Goal: Information Seeking & Learning: Check status

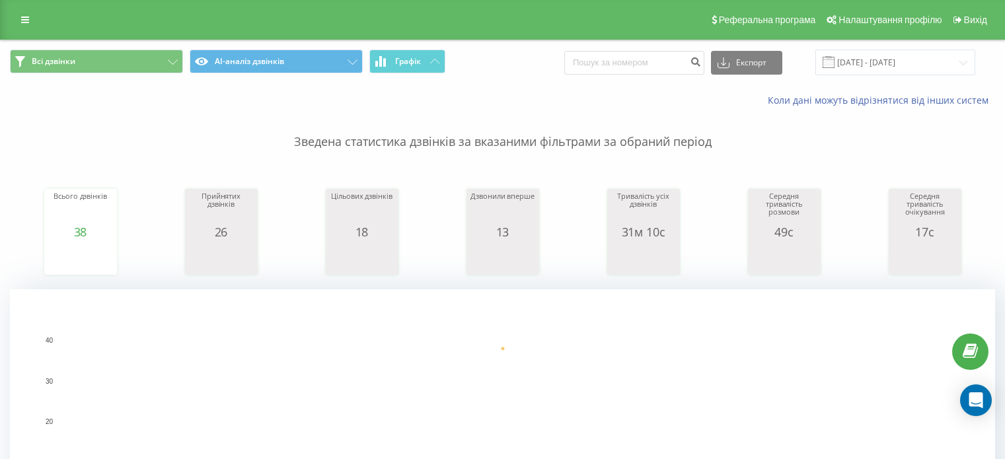
click at [891, 67] on input "[DATE] - [DATE]" at bounding box center [896, 63] width 160 height 26
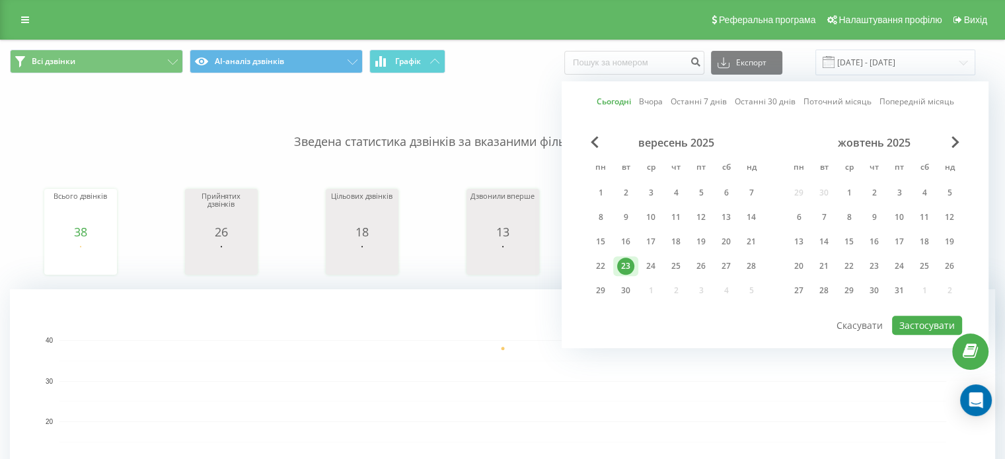
click at [627, 258] on div "23" at bounding box center [625, 266] width 17 height 17
click at [925, 330] on button "Застосувати" at bounding box center [927, 325] width 70 height 19
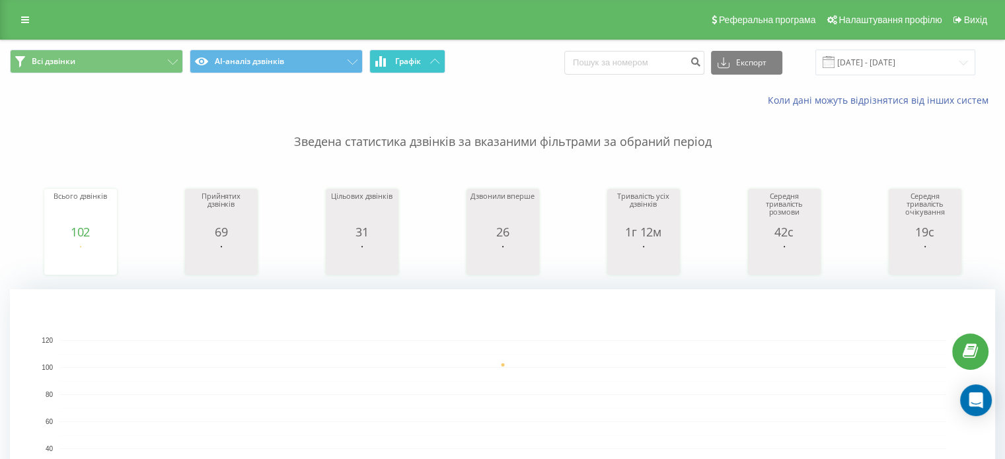
click at [420, 52] on button "Графік" at bounding box center [407, 62] width 76 height 24
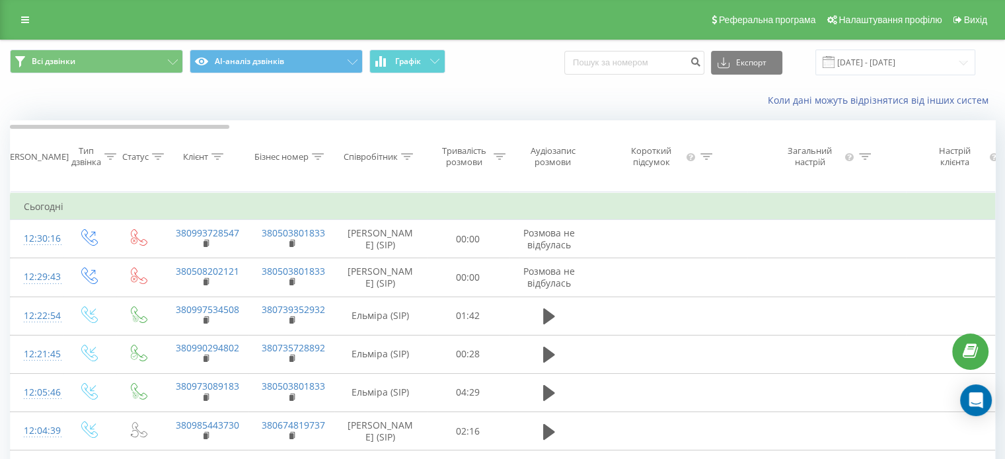
click at [373, 158] on div "Співробітник" at bounding box center [371, 156] width 54 height 11
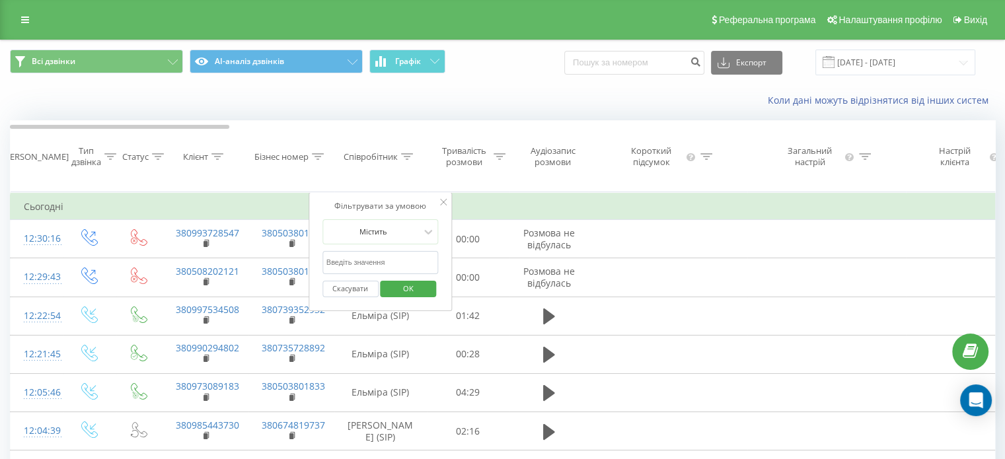
click at [382, 269] on input "text" at bounding box center [381, 262] width 116 height 23
type input "Олена"
click at [393, 297] on span "OK" at bounding box center [408, 288] width 37 height 20
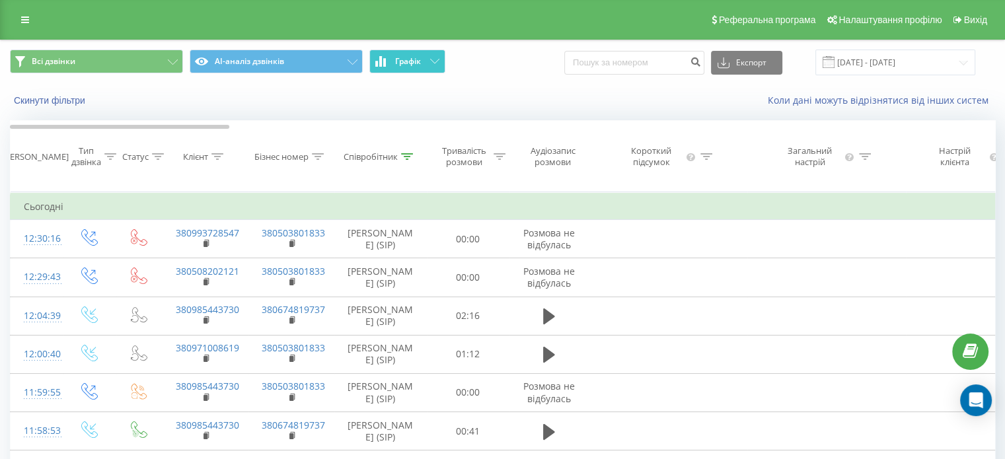
click at [385, 61] on icon at bounding box center [384, 62] width 3 height 9
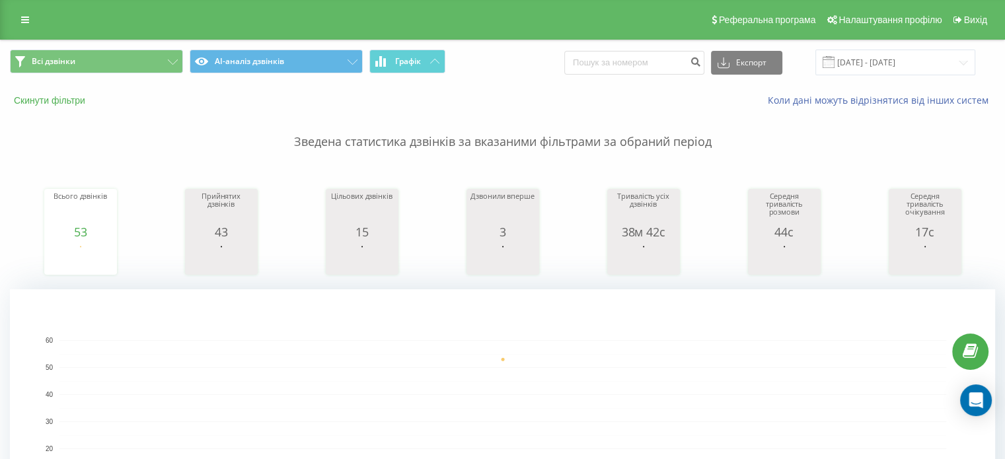
click at [56, 100] on button "Скинути фільтри" at bounding box center [51, 101] width 82 height 12
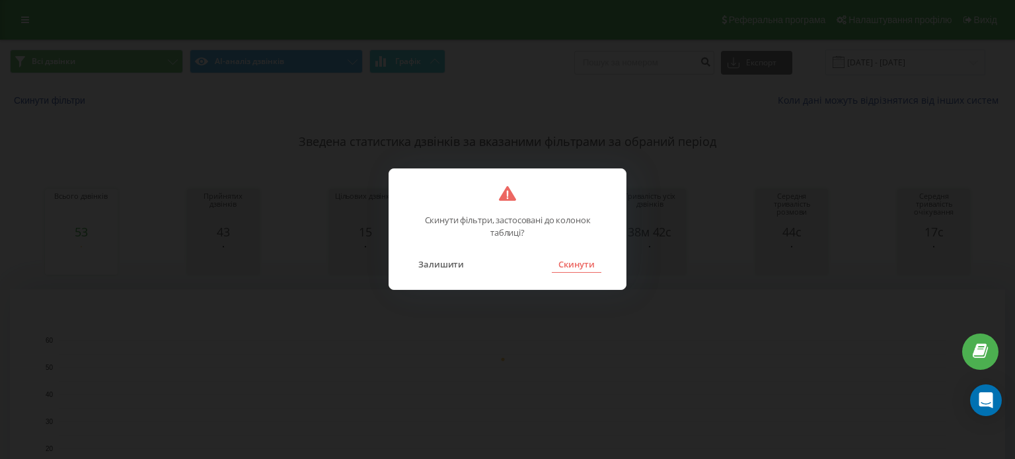
click at [569, 267] on button "Скинути" at bounding box center [577, 264] width 50 height 17
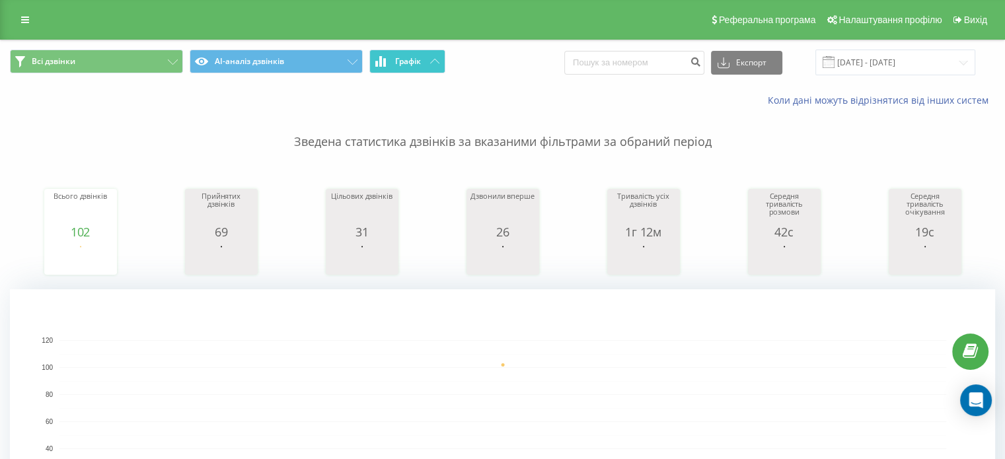
click at [415, 55] on button "Графік" at bounding box center [407, 62] width 76 height 24
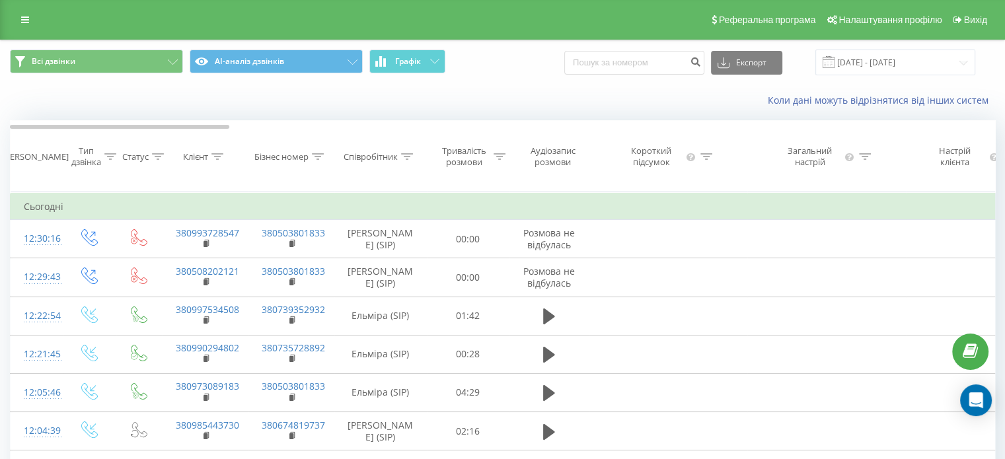
click at [383, 161] on div "Співробітник" at bounding box center [371, 156] width 54 height 11
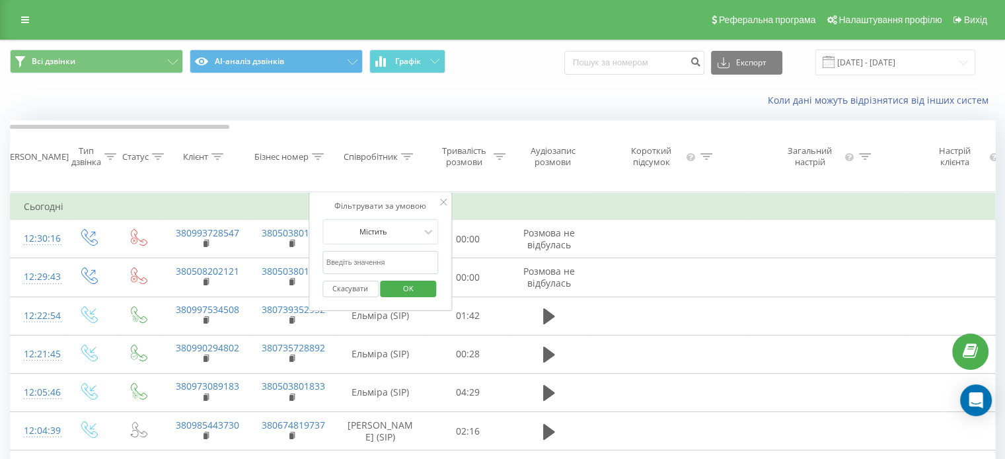
click at [386, 274] on input "text" at bounding box center [381, 262] width 116 height 23
type input "[PERSON_NAME]"
click at [407, 297] on span "OK" at bounding box center [408, 288] width 37 height 20
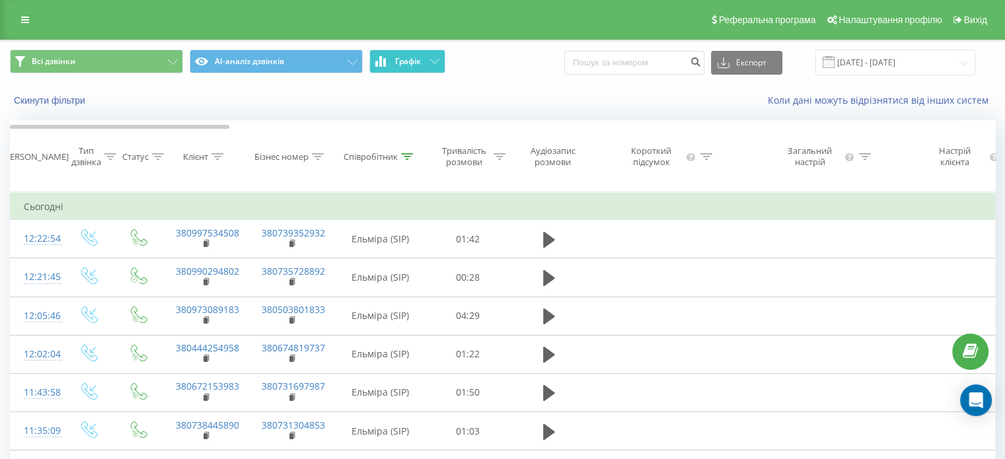
click at [393, 63] on button "Графік" at bounding box center [407, 62] width 76 height 24
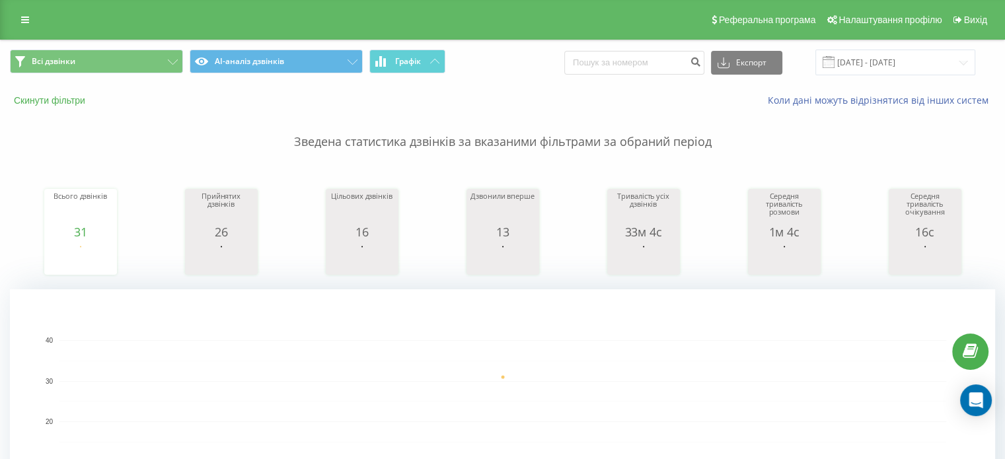
click at [80, 98] on button "Скинути фільтри" at bounding box center [51, 101] width 82 height 12
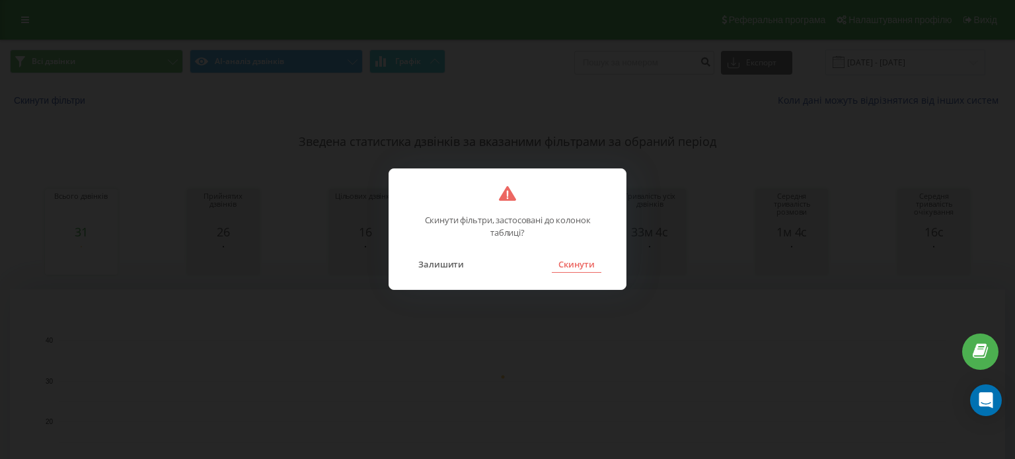
click at [587, 266] on button "Скинути" at bounding box center [577, 264] width 50 height 17
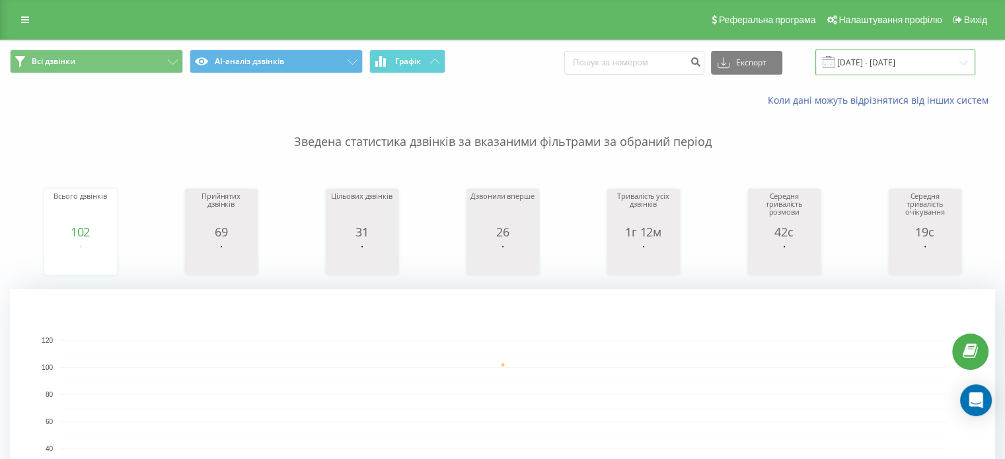
click at [878, 61] on input "[DATE] - [DATE]" at bounding box center [896, 63] width 160 height 26
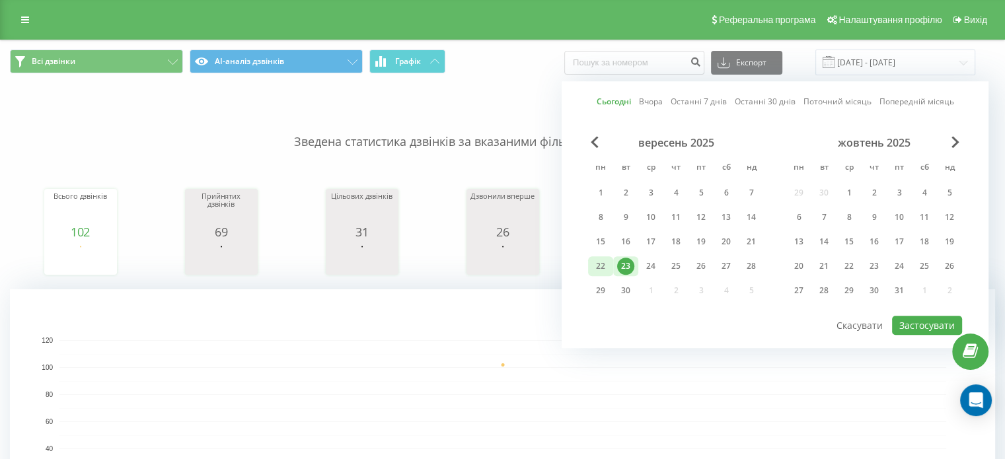
click at [599, 266] on div "22" at bounding box center [600, 266] width 17 height 17
click at [922, 319] on button "Застосувати" at bounding box center [927, 325] width 70 height 19
type input "[DATE] - [DATE]"
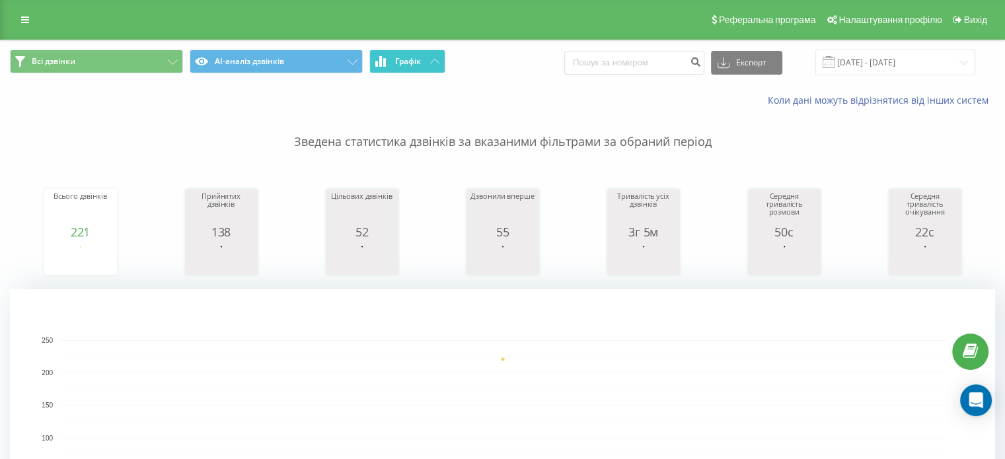
click at [410, 57] on span "Графік" at bounding box center [408, 61] width 26 height 9
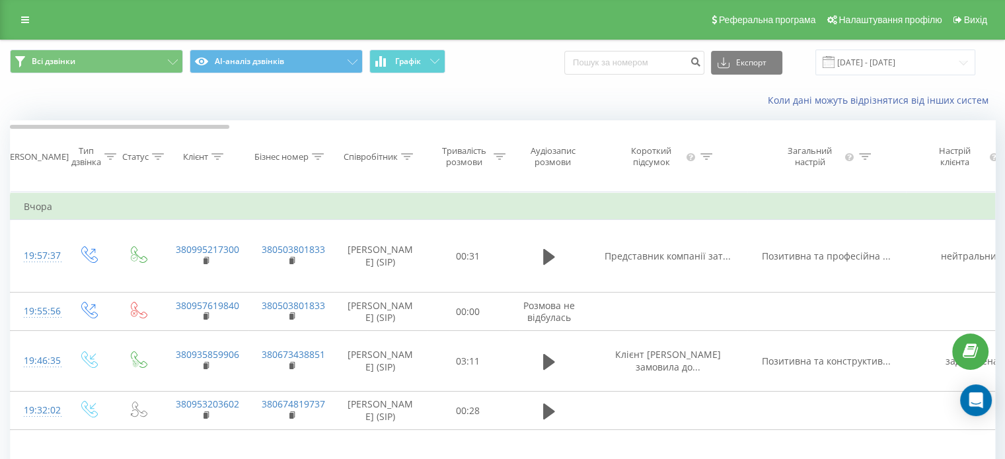
click at [376, 157] on div "Співробітник" at bounding box center [371, 156] width 54 height 11
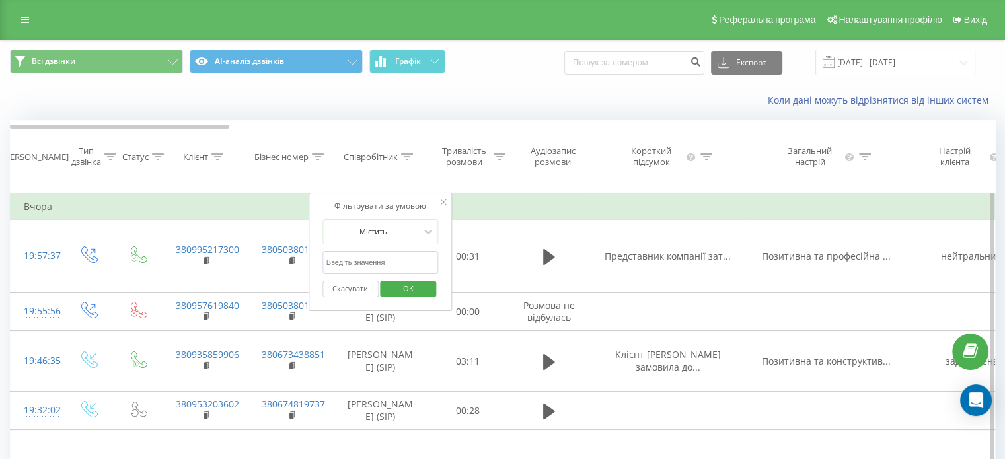
click at [357, 274] on input "text" at bounding box center [381, 262] width 116 height 23
type input "Олена"
click at [407, 296] on span "OK" at bounding box center [408, 288] width 37 height 20
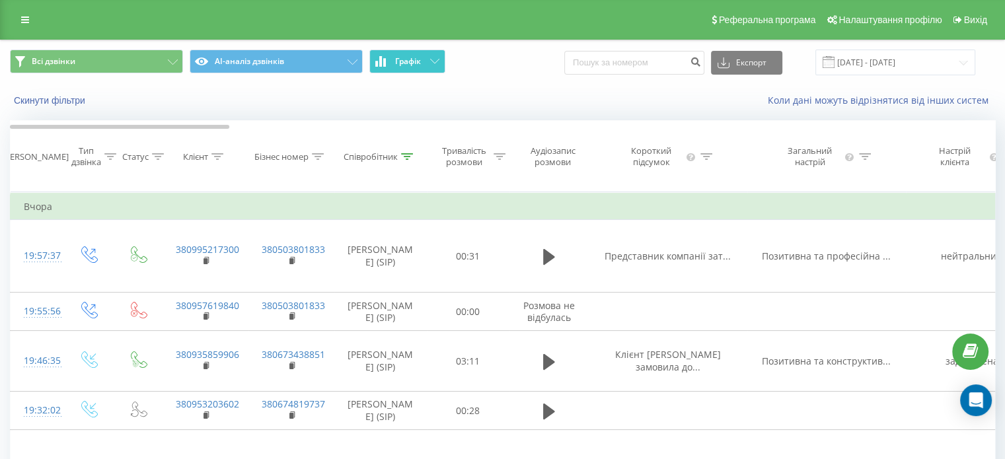
click at [400, 62] on span "Графік" at bounding box center [408, 61] width 26 height 9
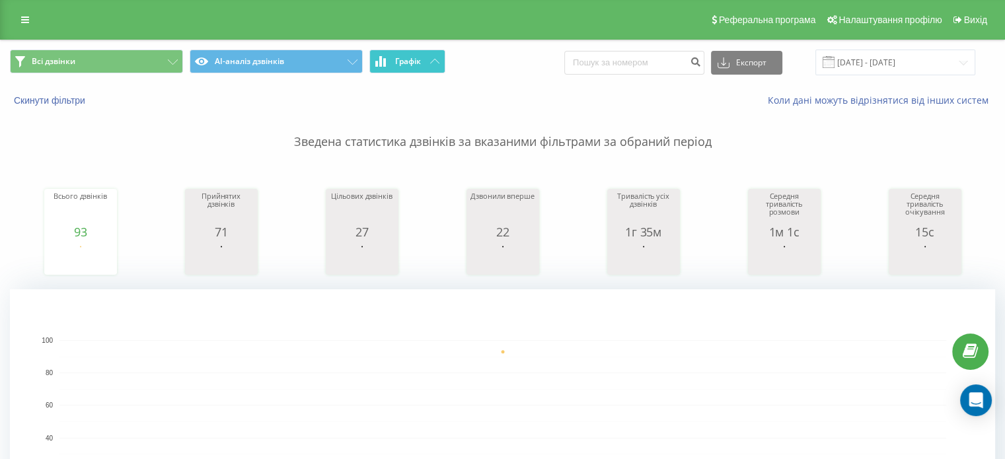
click at [415, 66] on button "Графік" at bounding box center [407, 62] width 76 height 24
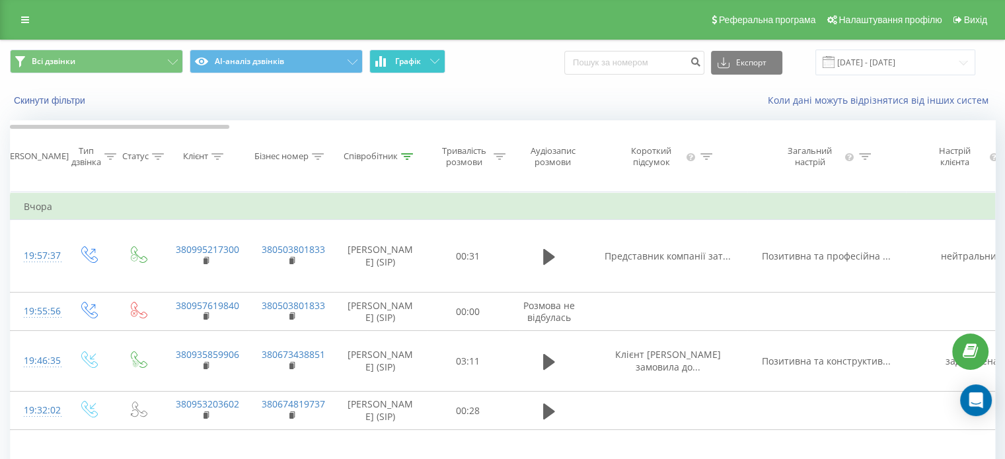
click at [415, 66] on button "Графік" at bounding box center [407, 62] width 76 height 24
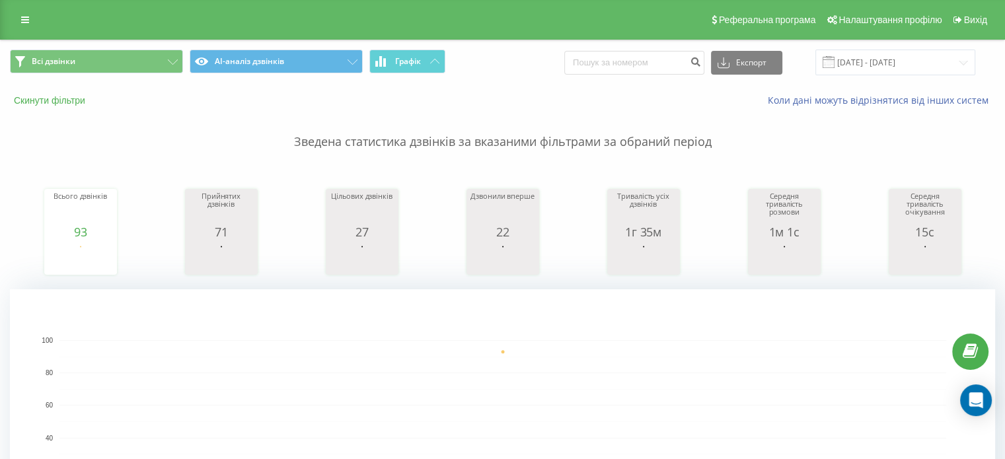
click at [69, 104] on button "Скинути фільтри" at bounding box center [51, 101] width 82 height 12
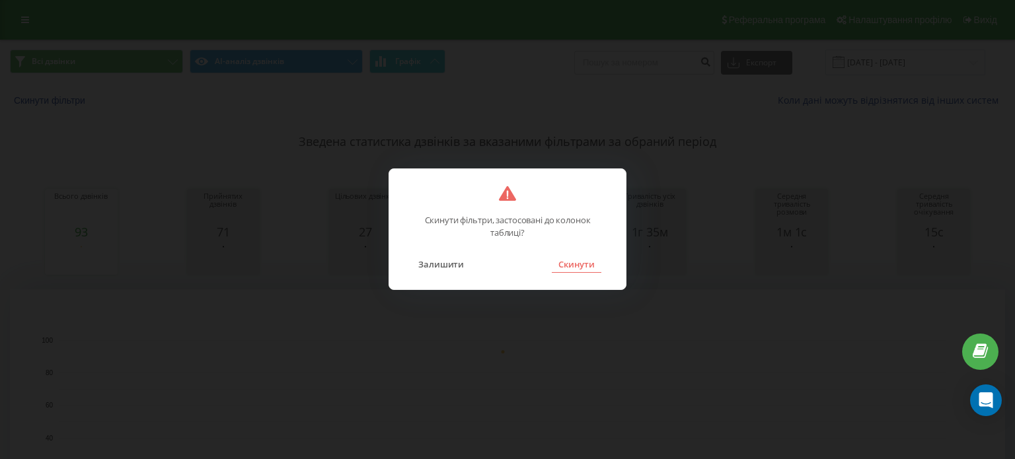
click at [576, 269] on button "Скинути" at bounding box center [577, 264] width 50 height 17
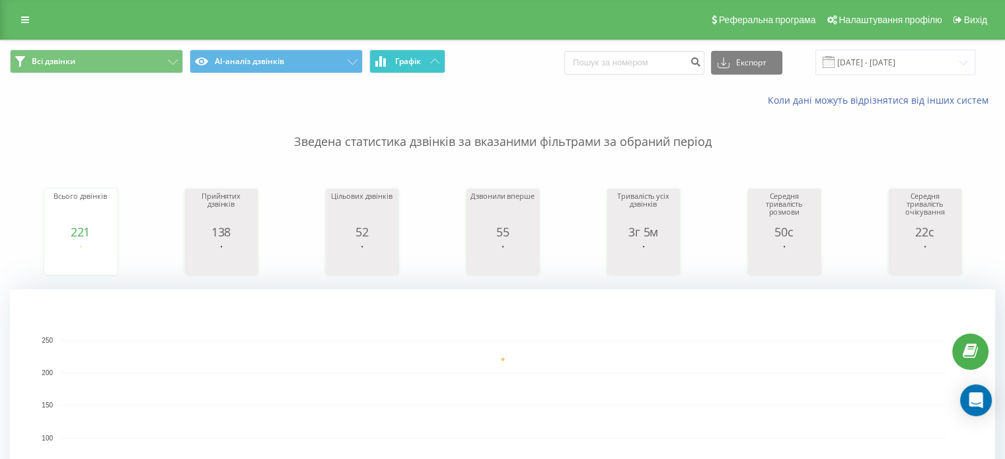
click at [402, 62] on span "Графік" at bounding box center [408, 61] width 26 height 9
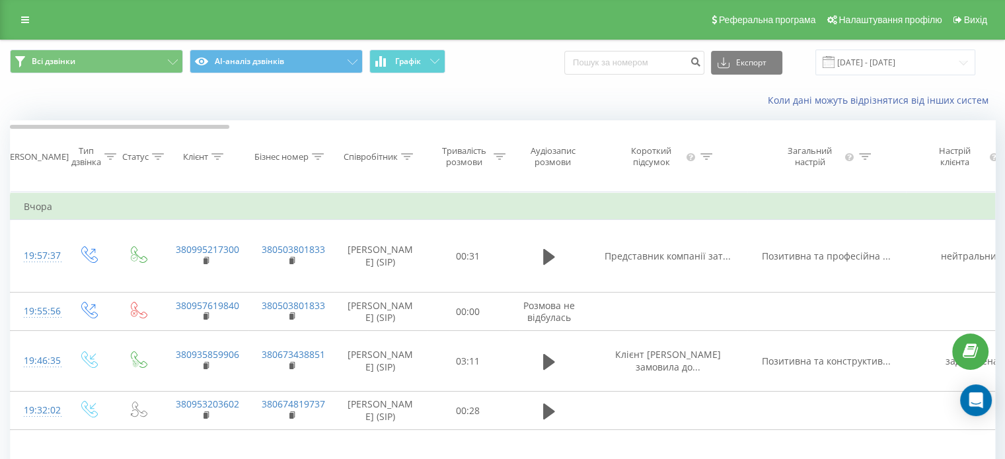
click at [381, 157] on div "Співробітник" at bounding box center [371, 156] width 54 height 11
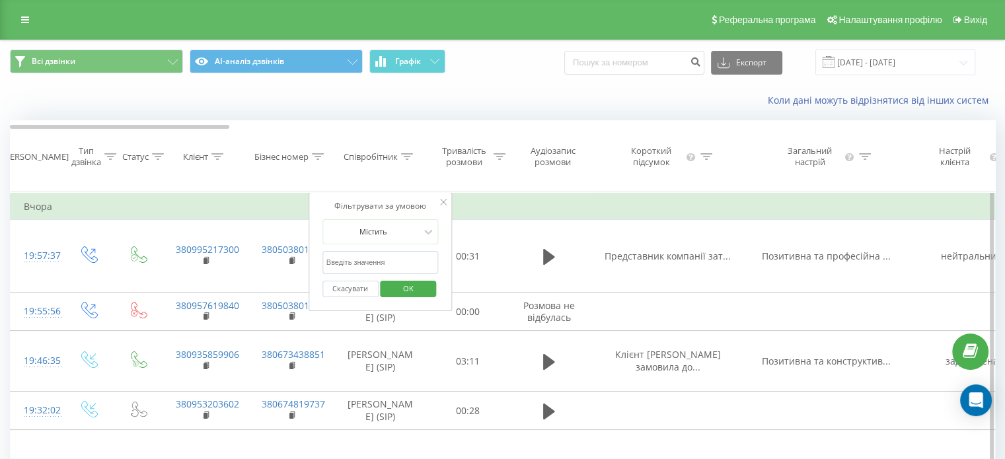
click at [358, 272] on input "text" at bounding box center [381, 262] width 116 height 23
type input "[PERSON_NAME]"
click at [403, 292] on span "OK" at bounding box center [408, 288] width 37 height 20
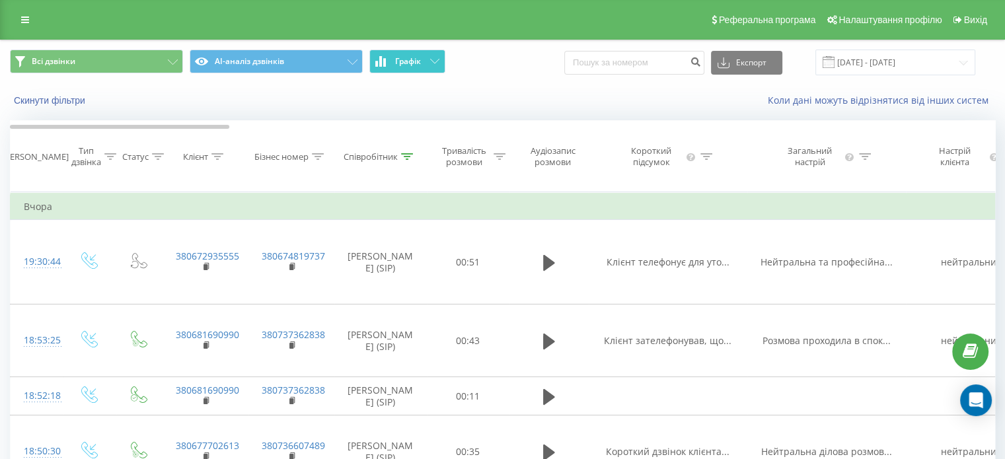
click at [408, 64] on span "Графік" at bounding box center [408, 61] width 26 height 9
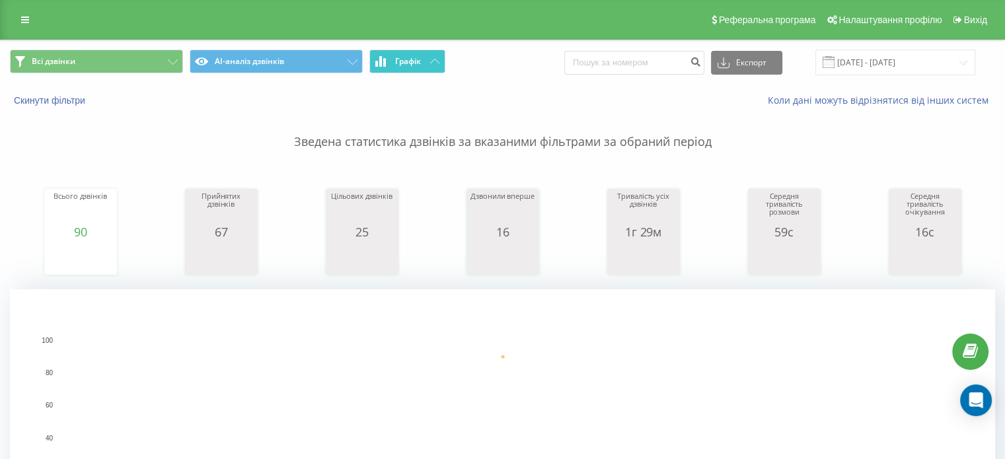
click at [409, 58] on span "Графік" at bounding box center [408, 61] width 26 height 9
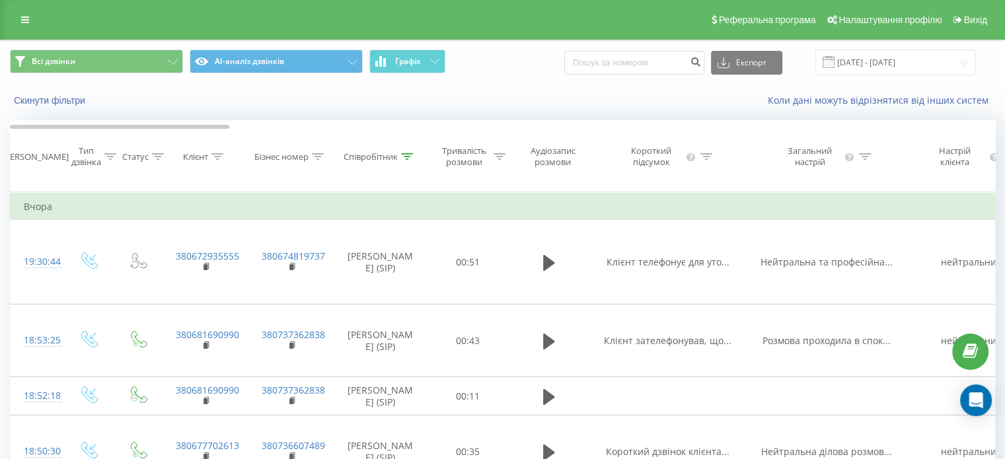
click at [371, 163] on div "Співробітник" at bounding box center [371, 156] width 54 height 11
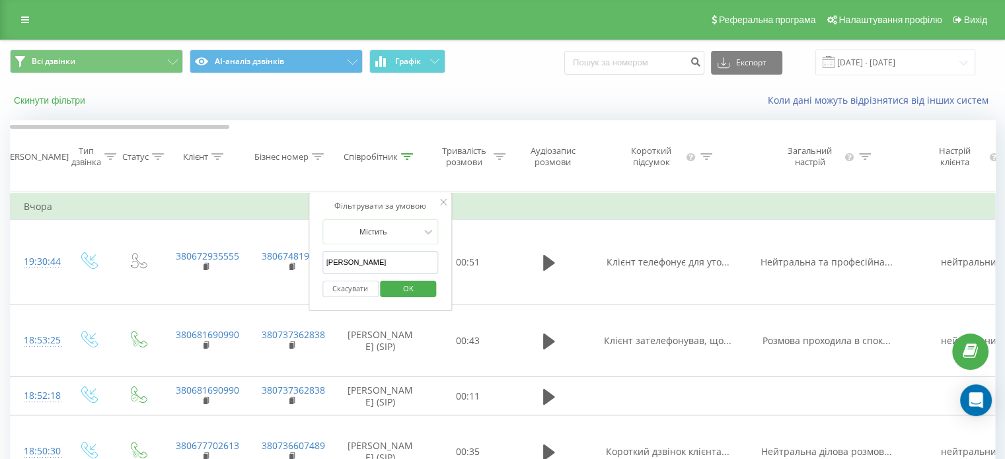
click at [77, 95] on button "Скинути фільтри" at bounding box center [51, 101] width 82 height 12
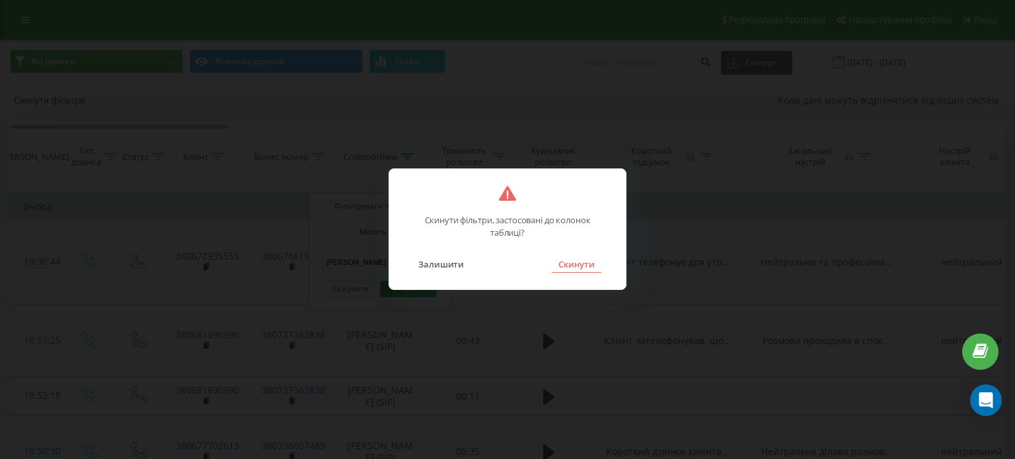
click at [587, 260] on button "Скинути" at bounding box center [577, 264] width 50 height 17
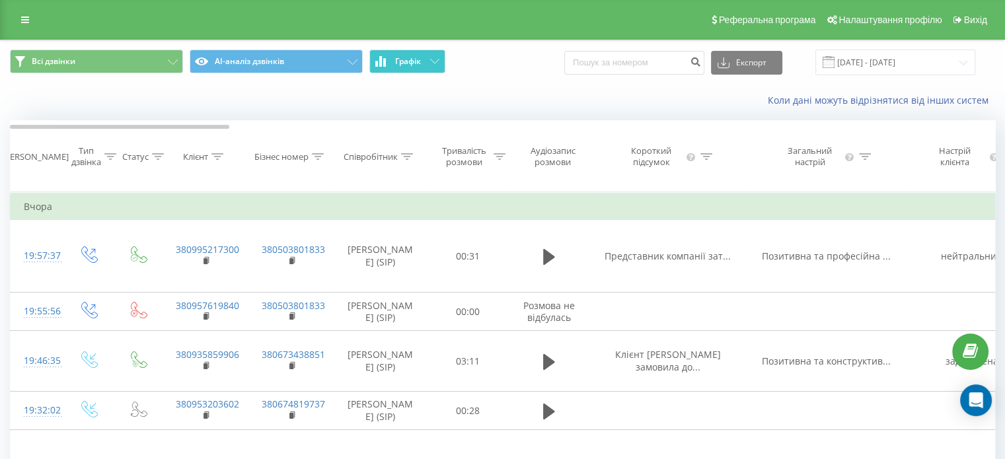
click at [407, 58] on span "Графік" at bounding box center [408, 61] width 26 height 9
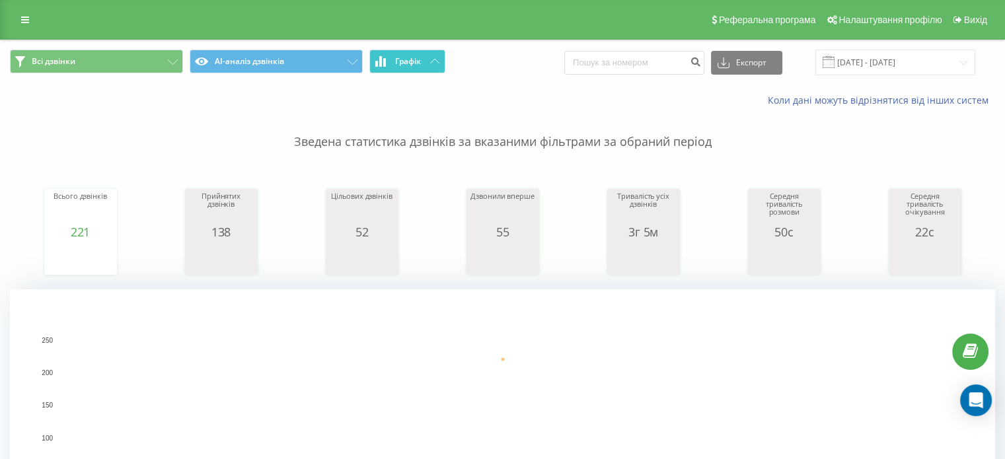
click at [399, 69] on button "Графік" at bounding box center [407, 62] width 76 height 24
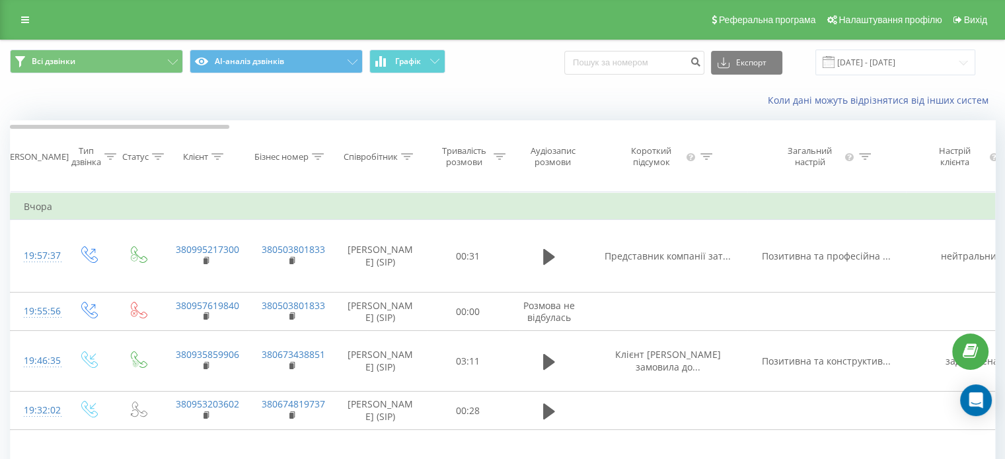
click at [377, 156] on div "Співробітник" at bounding box center [371, 156] width 54 height 11
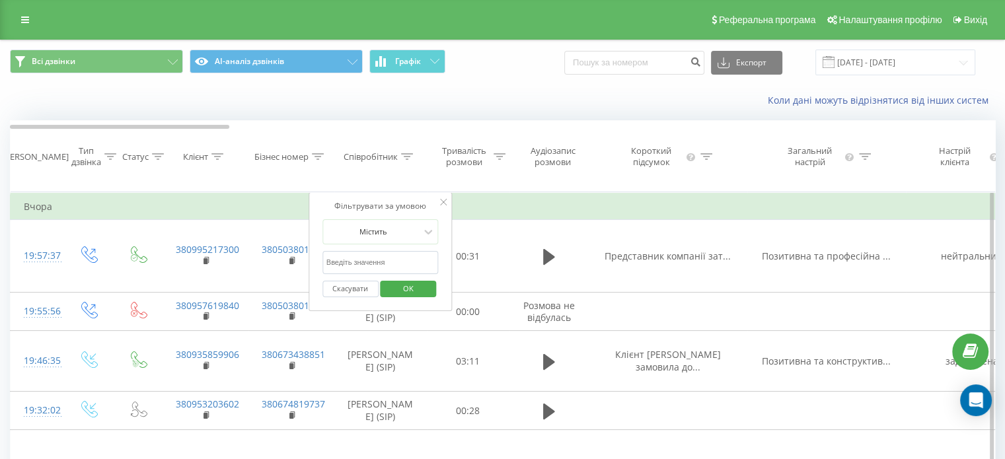
click at [375, 266] on input "text" at bounding box center [381, 262] width 116 height 23
type input "Олена"
click at [410, 298] on span "OK" at bounding box center [408, 288] width 37 height 20
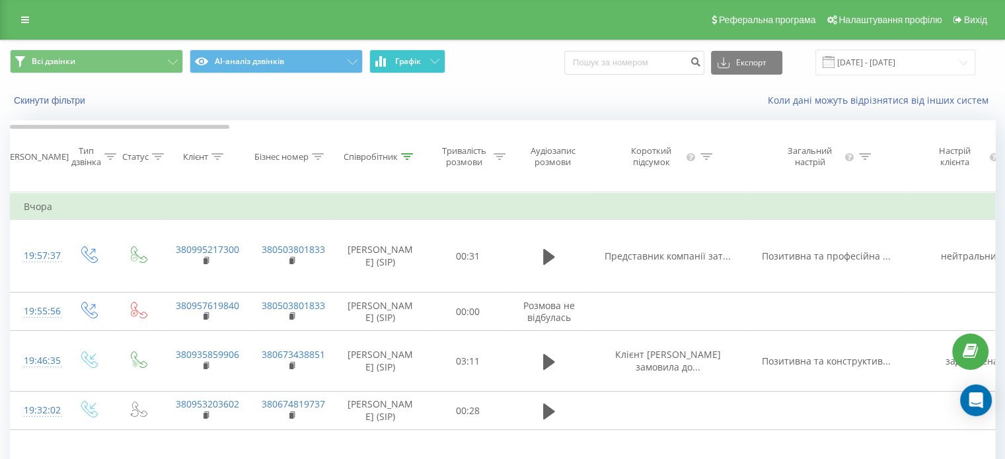
click at [404, 66] on button "Графік" at bounding box center [407, 62] width 76 height 24
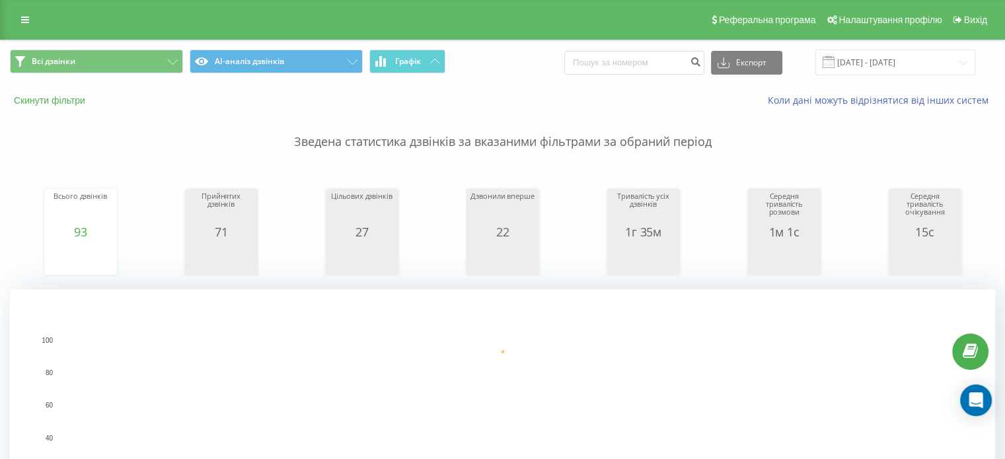
click at [48, 100] on button "Скинути фільтри" at bounding box center [51, 101] width 82 height 12
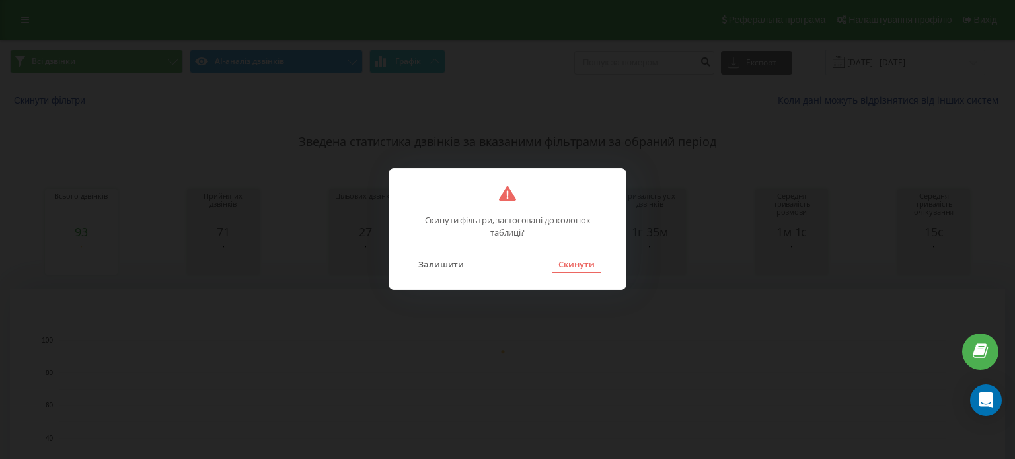
click at [566, 264] on button "Скинути" at bounding box center [577, 264] width 50 height 17
